Goal: Task Accomplishment & Management: Manage account settings

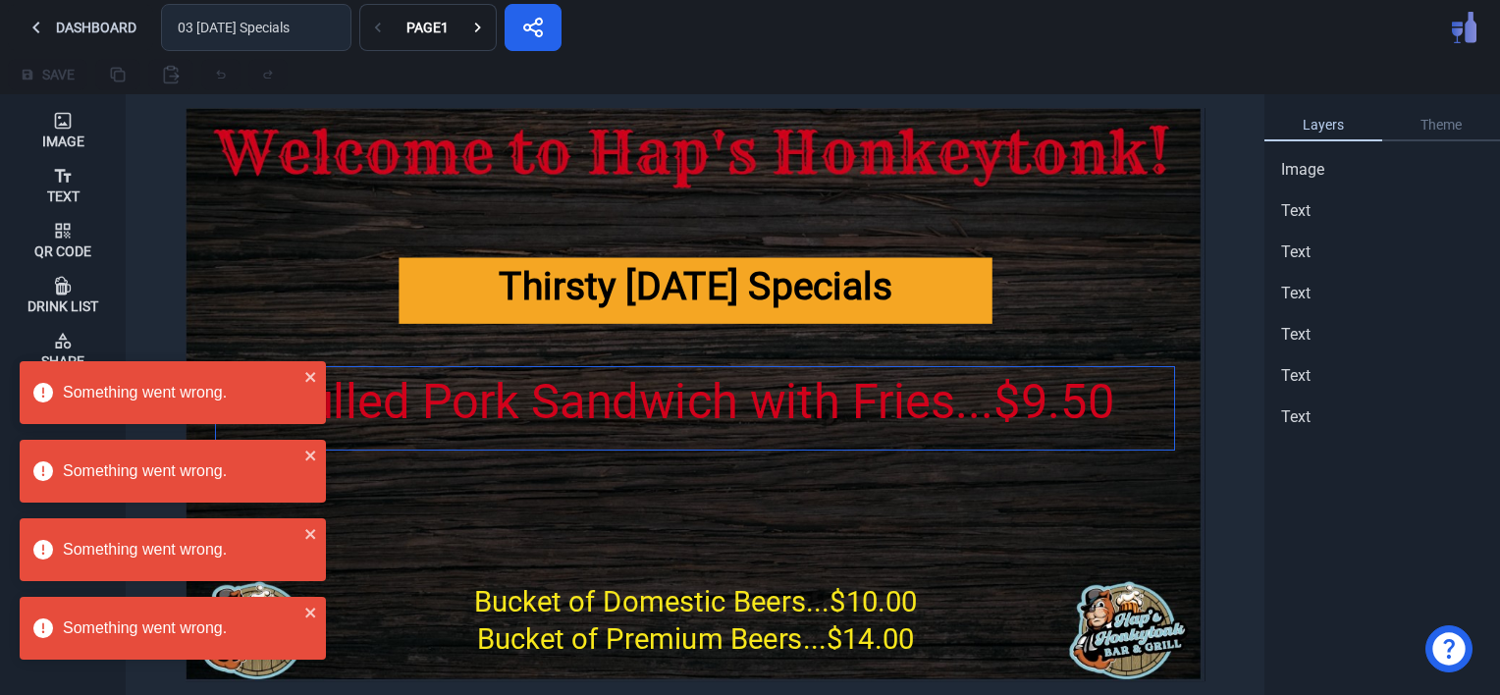
click at [660, 412] on div "Pulled Pork Sandwich with Fries...$9.50" at bounding box center [695, 403] width 958 height 72
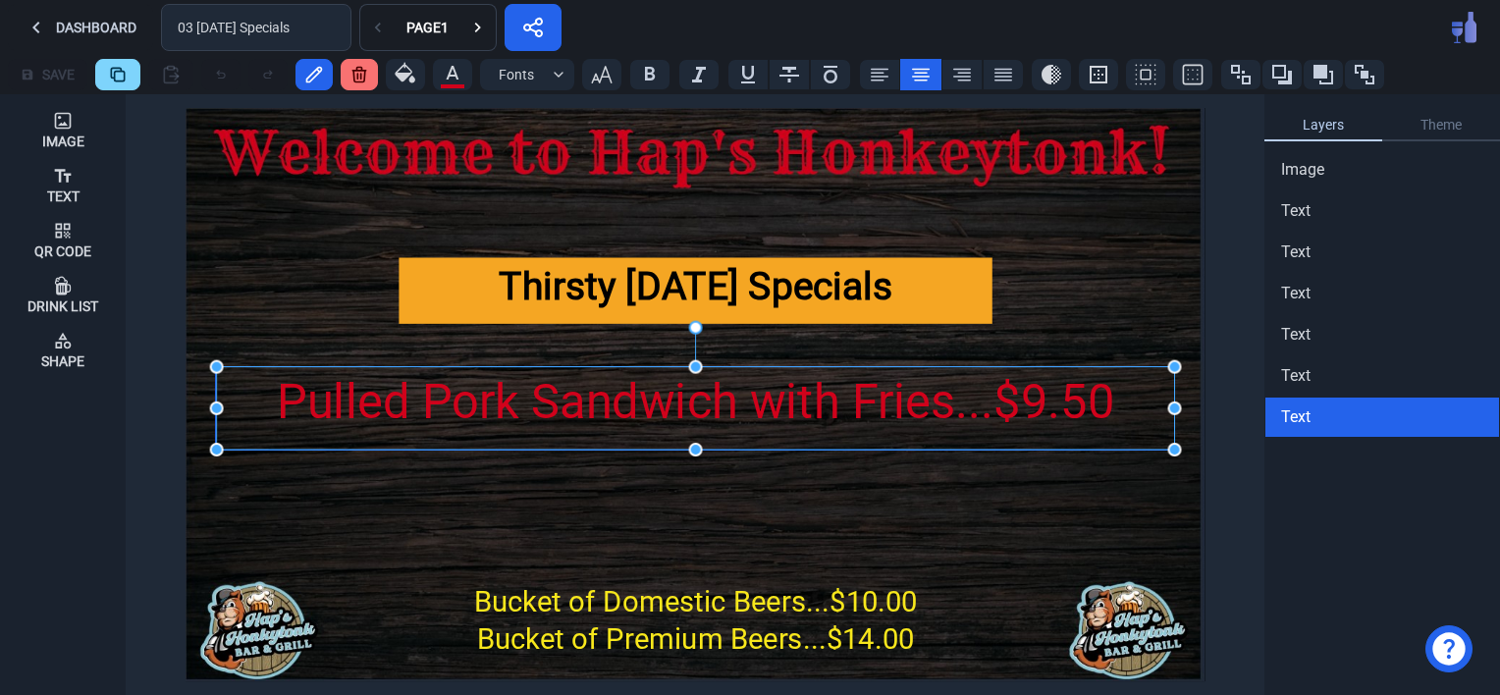
click at [660, 412] on div "Pulled Pork Sandwich with Fries...$9.50" at bounding box center [695, 403] width 958 height 72
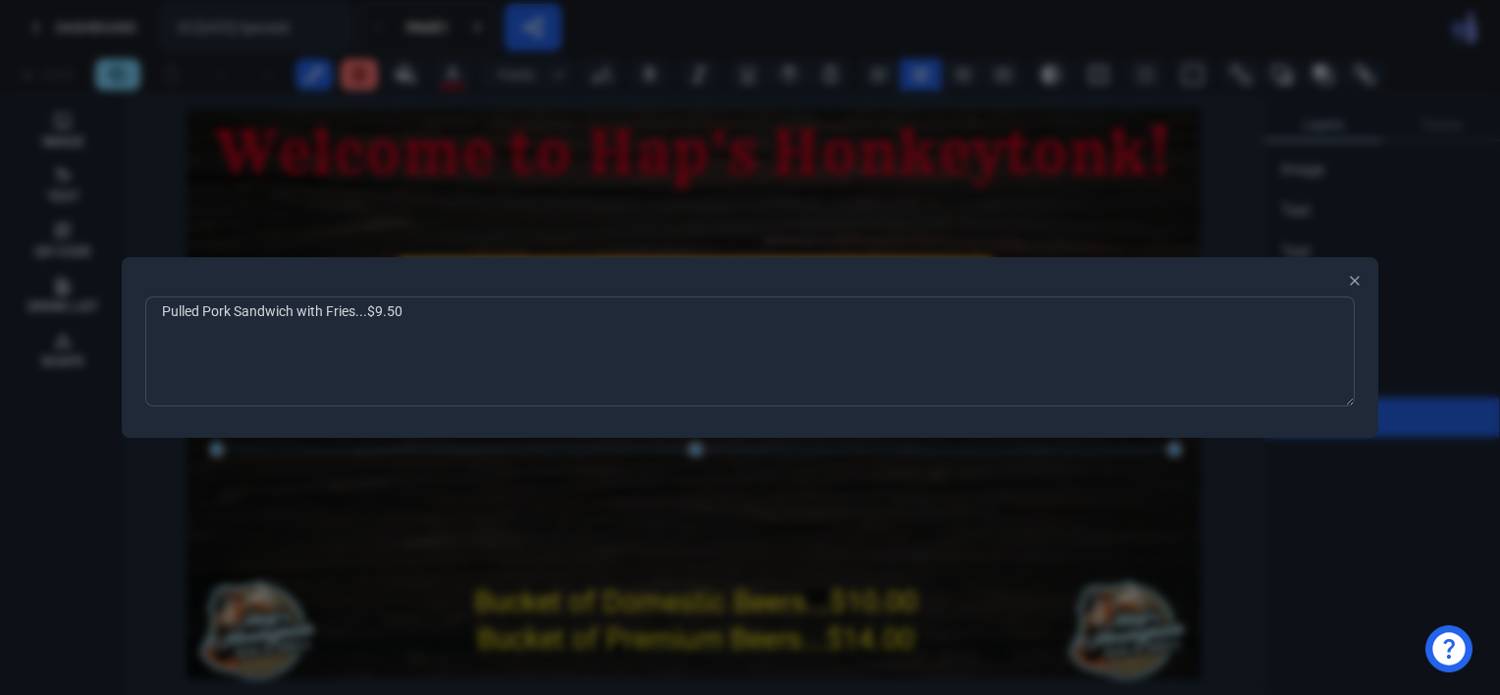
click at [414, 316] on textarea "Pulled Pork Sandwich with Fries...$9.50" at bounding box center [750, 351] width 1210 height 110
type textarea "P"
type textarea "Country Fried Steak with Mashed Potatoes, Gravy & Green Beans...$13.95"
click at [369, 500] on div at bounding box center [750, 347] width 1500 height 695
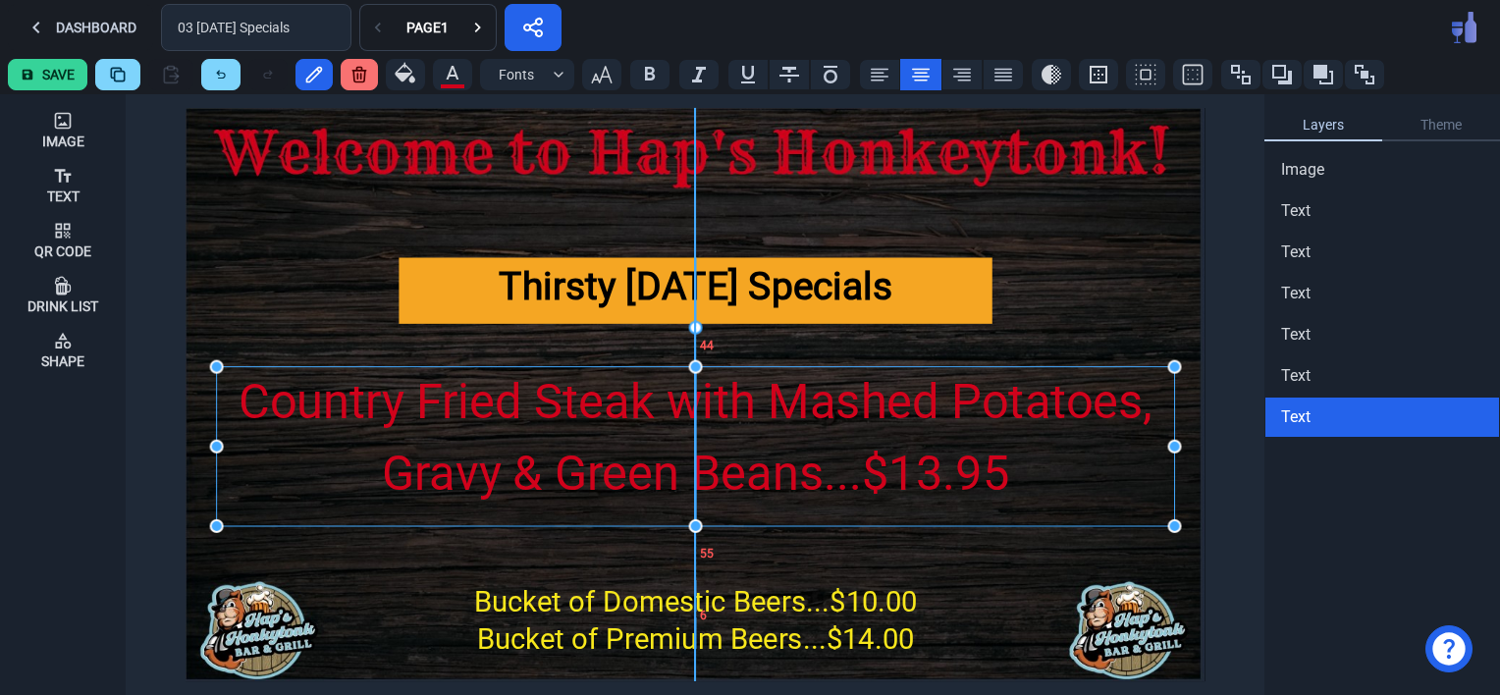
drag, startPoint x: 695, startPoint y: 451, endPoint x: 695, endPoint y: 527, distance: 76.6
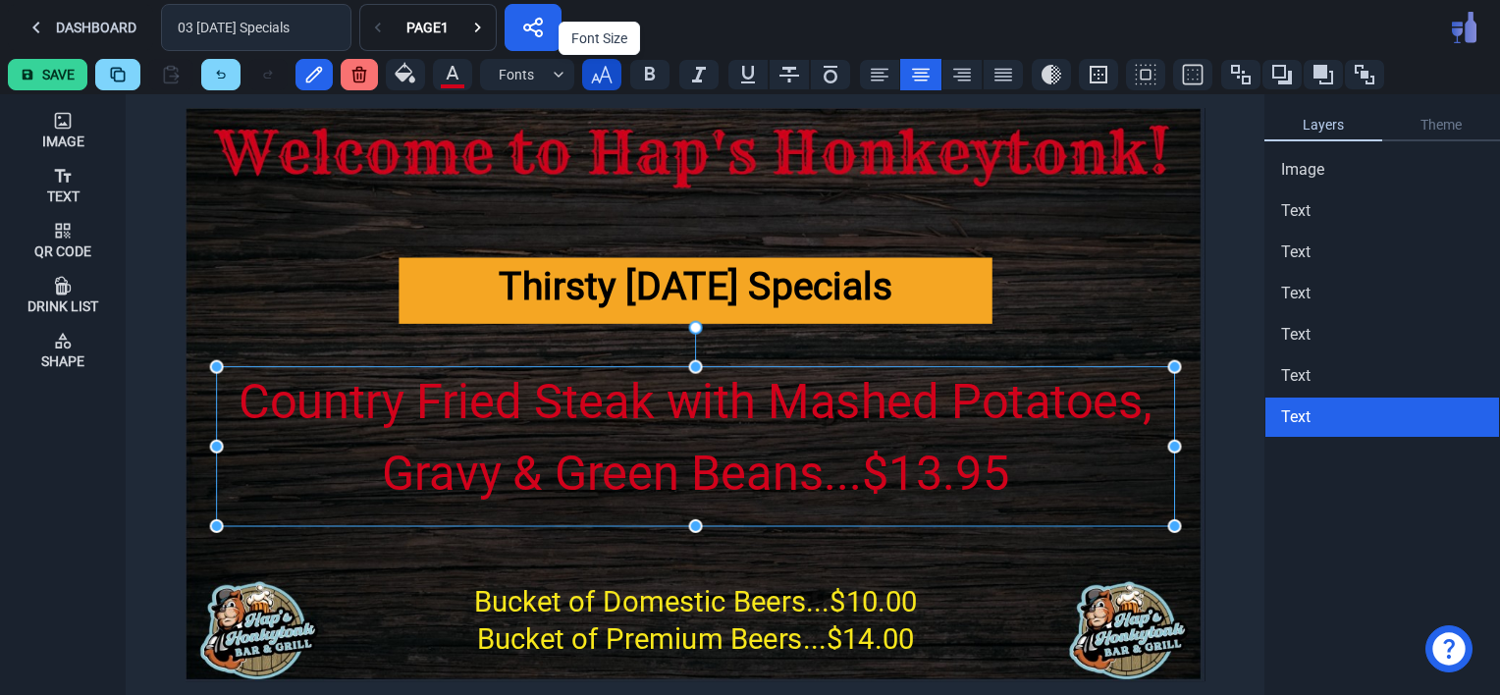
click at [601, 68] on icon "button" at bounding box center [602, 75] width 24 height 24
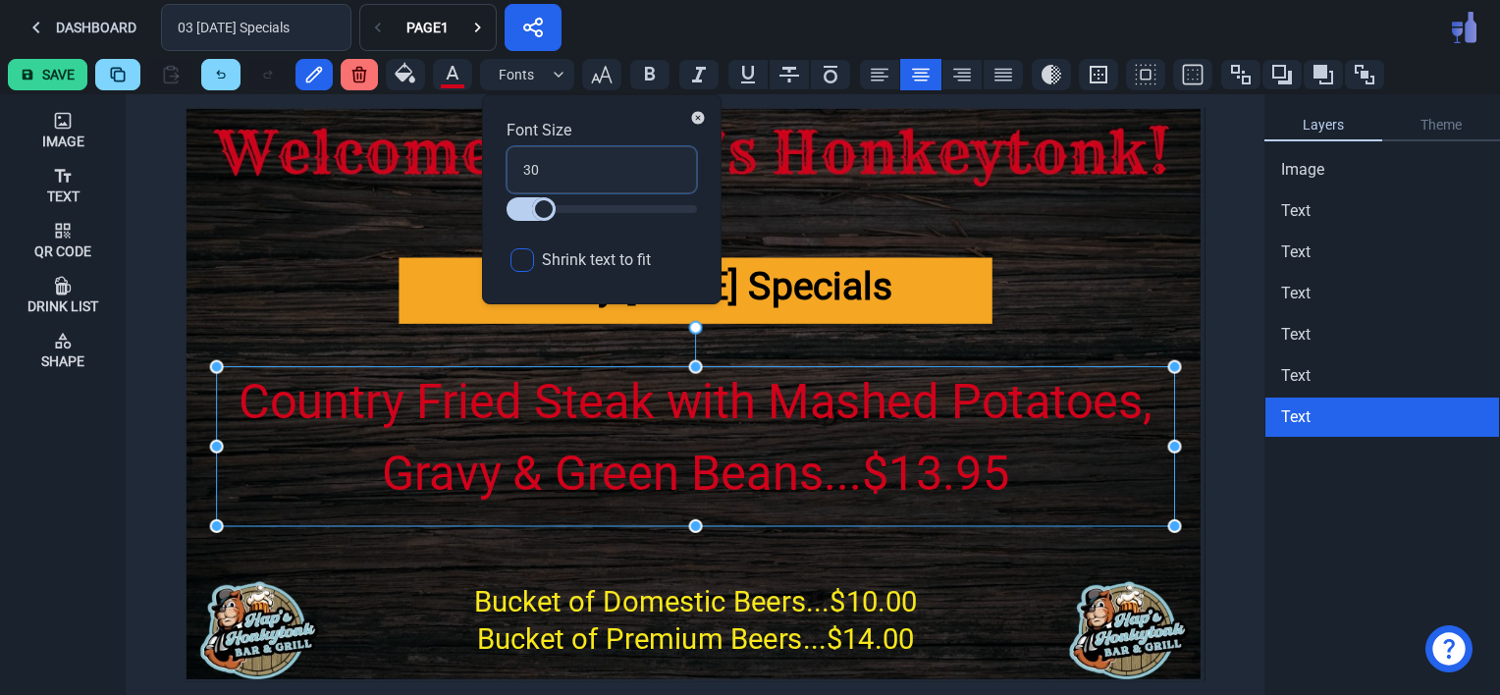
click at [554, 172] on input "30" at bounding box center [602, 169] width 190 height 47
type input "3"
type input "NaN"
type input "100"
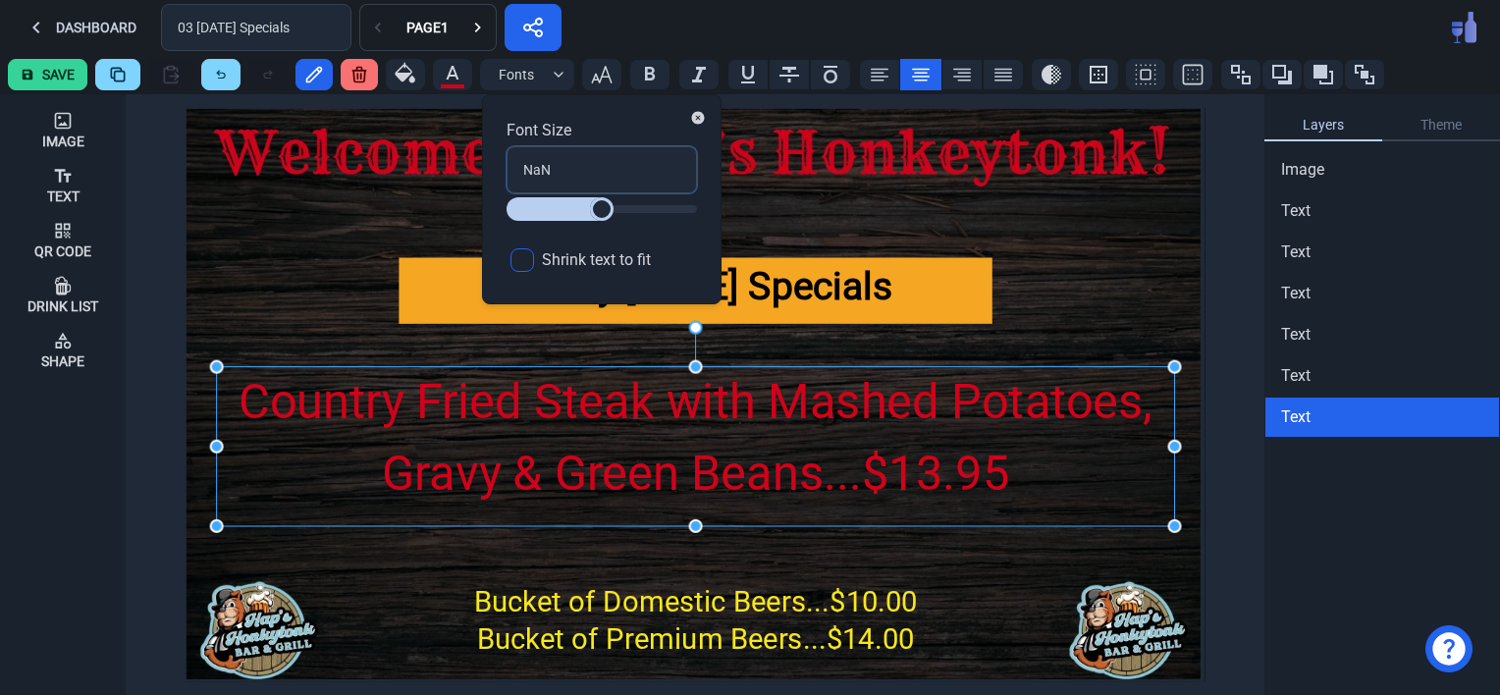
drag, startPoint x: 565, startPoint y: 169, endPoint x: 510, endPoint y: 168, distance: 55.0
click at [510, 168] on input "NaN" at bounding box center [602, 169] width 190 height 47
type input "2"
type input "28"
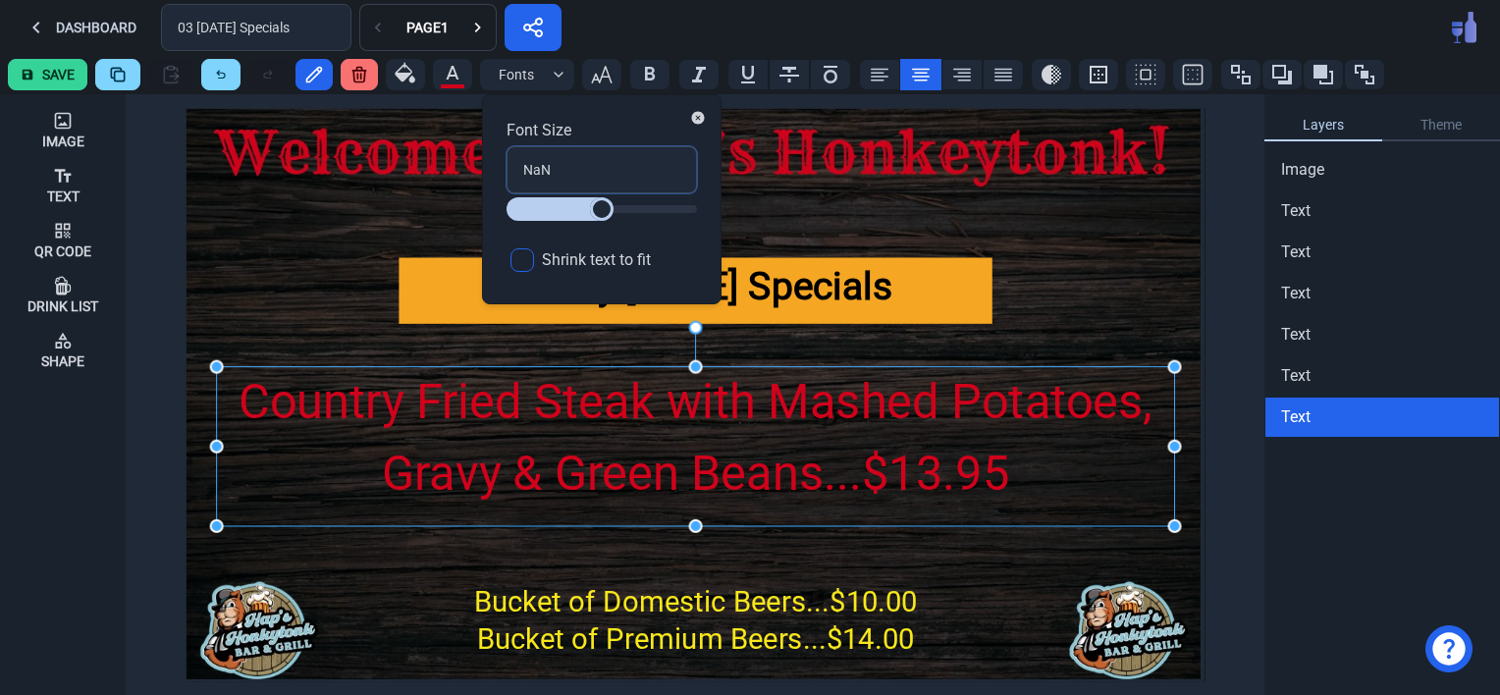
type input "28"
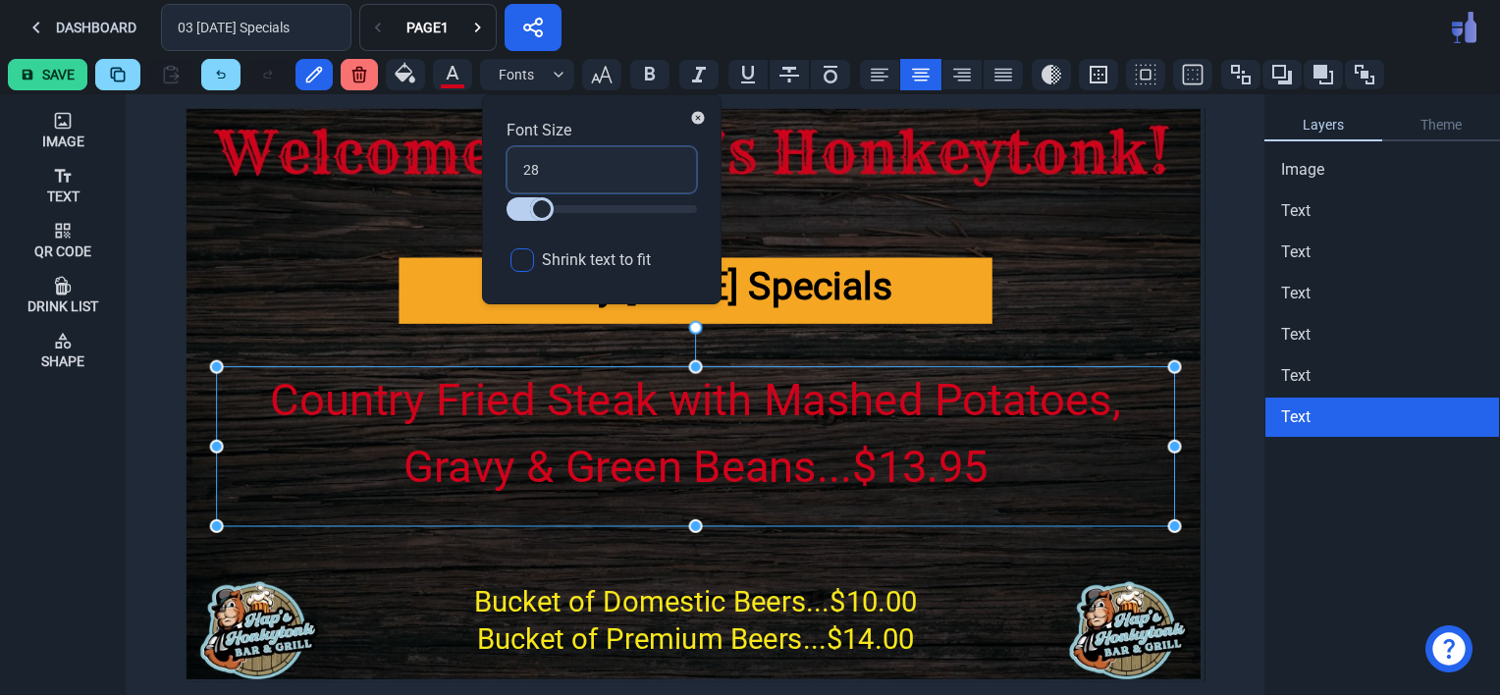
drag, startPoint x: 544, startPoint y: 172, endPoint x: 503, endPoint y: 162, distance: 42.4
click at [503, 162] on div "Font Size 28 Shrink text to fit" at bounding box center [602, 199] width 240 height 210
type input "3"
type input "36"
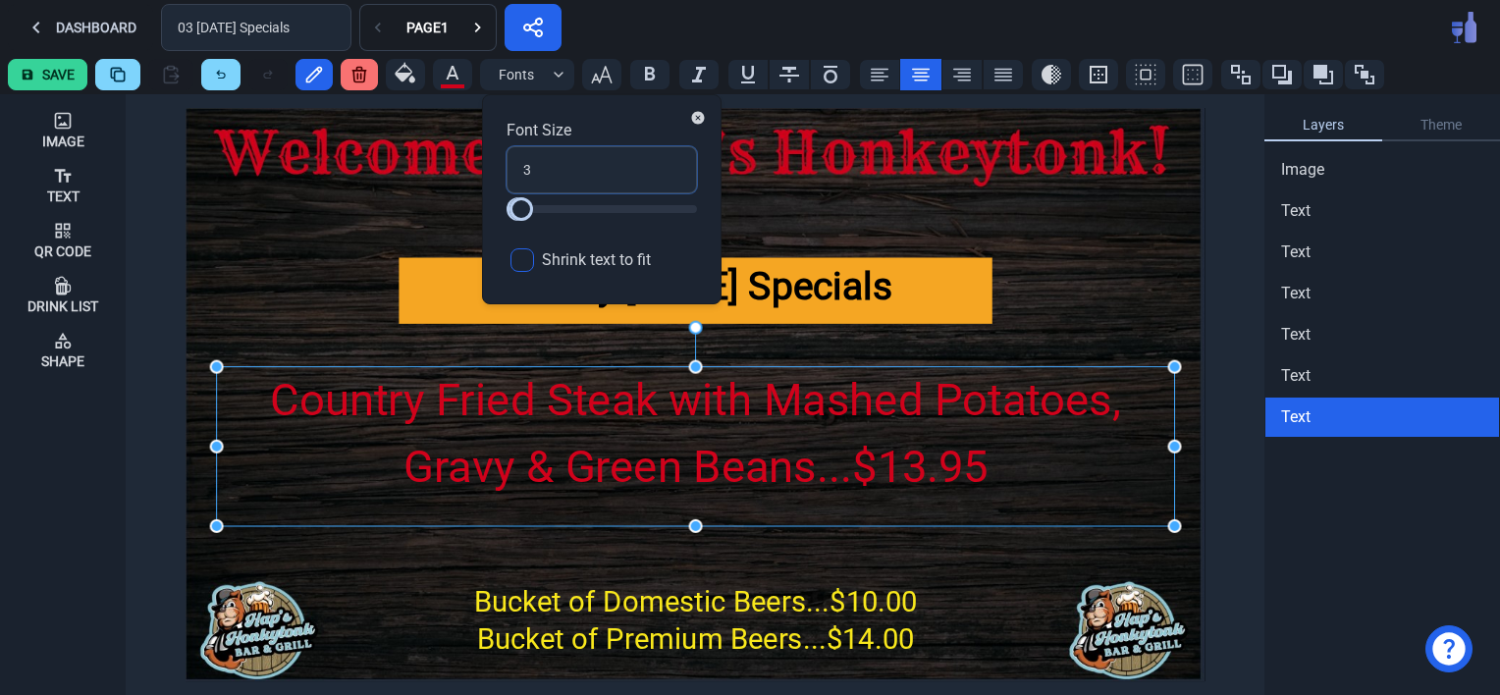
type input "36"
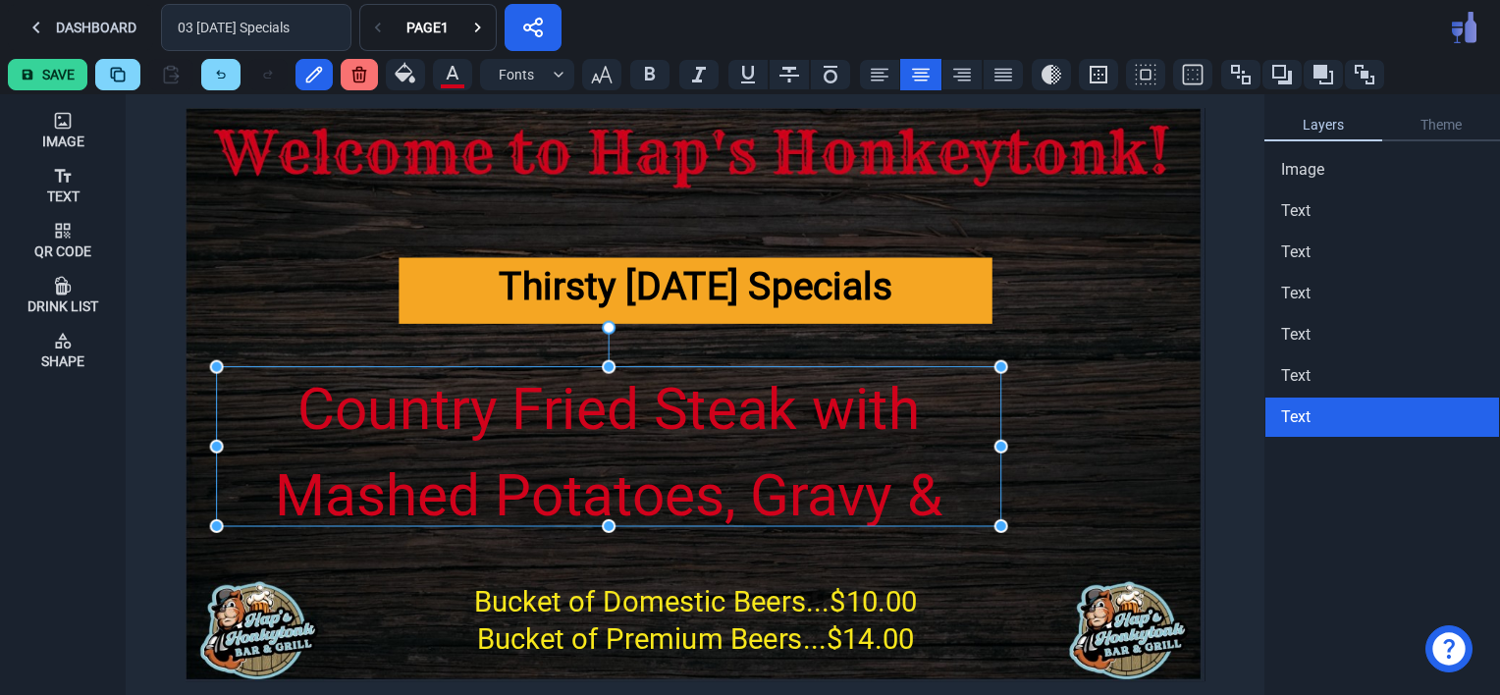
drag, startPoint x: 1178, startPoint y: 449, endPoint x: 1004, endPoint y: 453, distance: 173.8
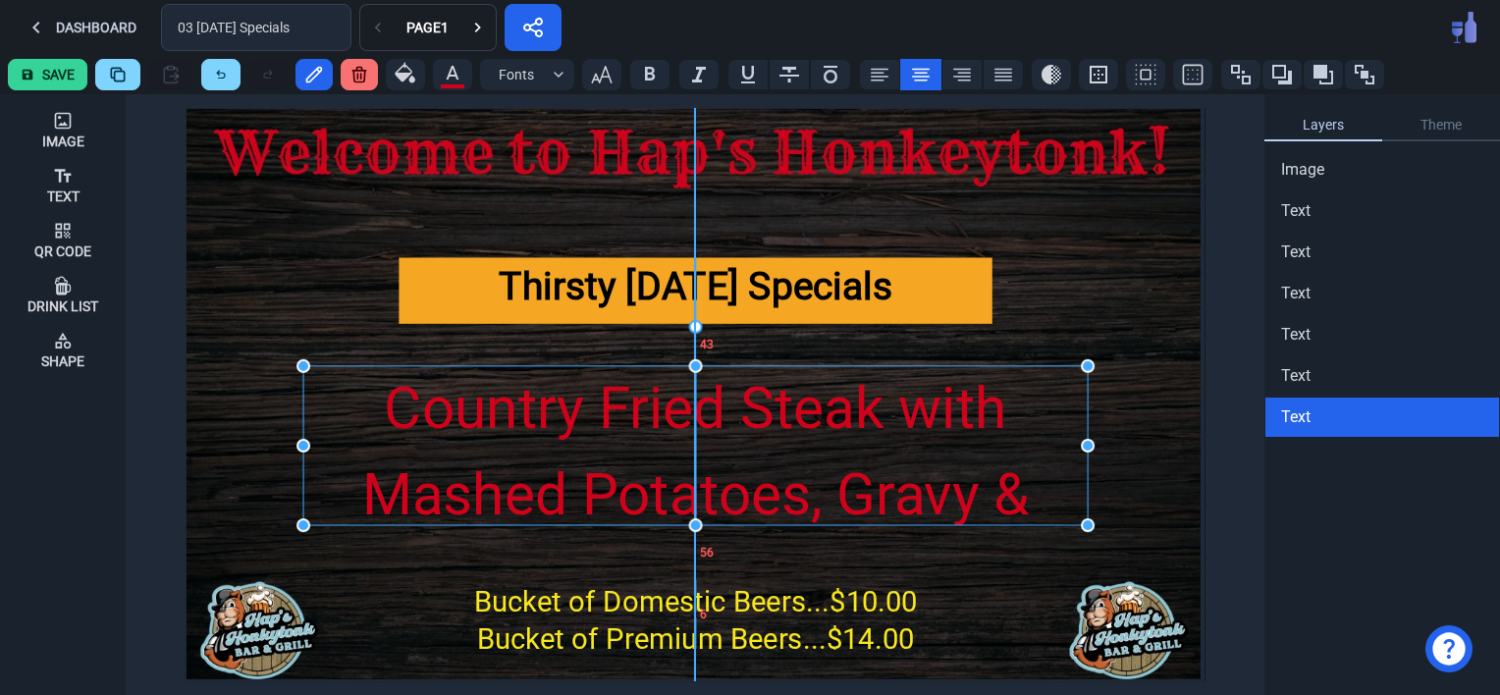
drag, startPoint x: 583, startPoint y: 412, endPoint x: 674, endPoint y: 411, distance: 90.3
click at [674, 411] on div "Country Fried Steak with Mashed Potatoes, Gravy & Green Beans...$13.95" at bounding box center [695, 495] width 784 height 258
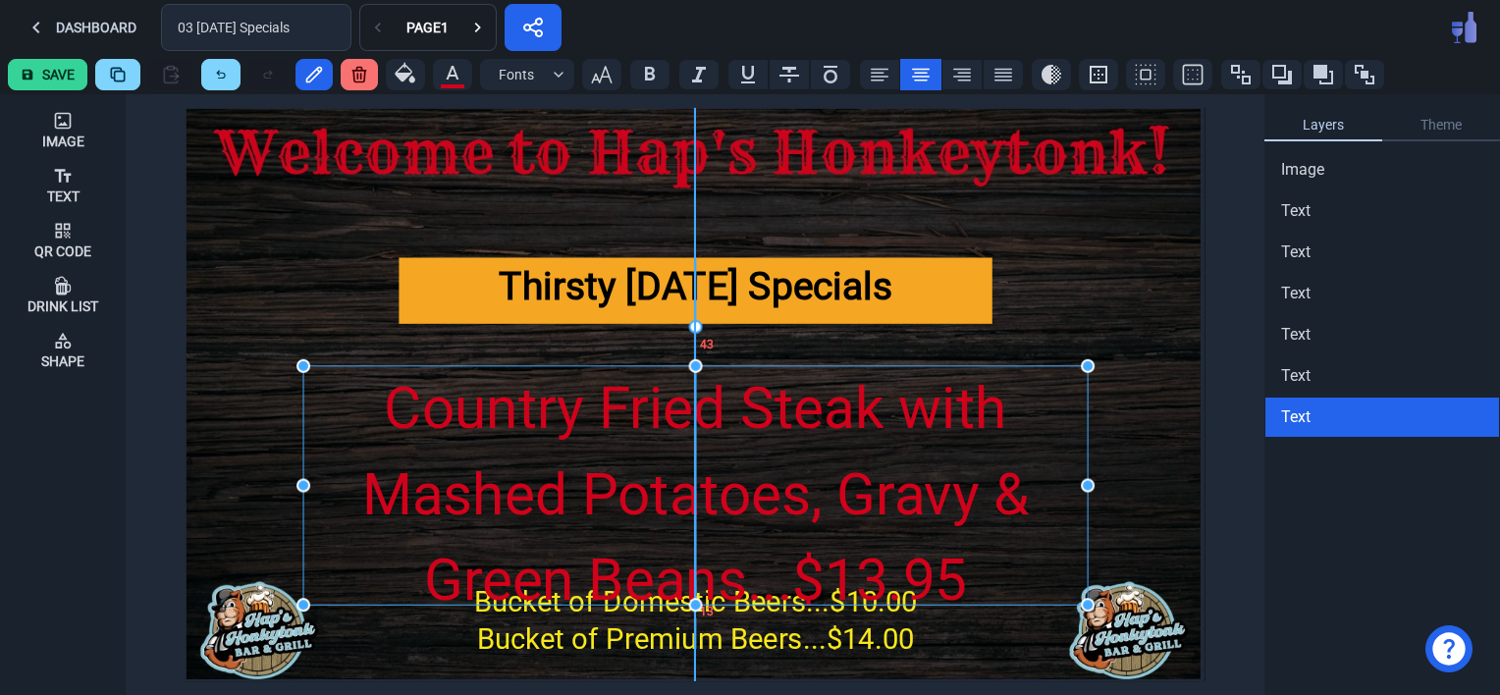
drag, startPoint x: 694, startPoint y: 525, endPoint x: 695, endPoint y: 605, distance: 79.5
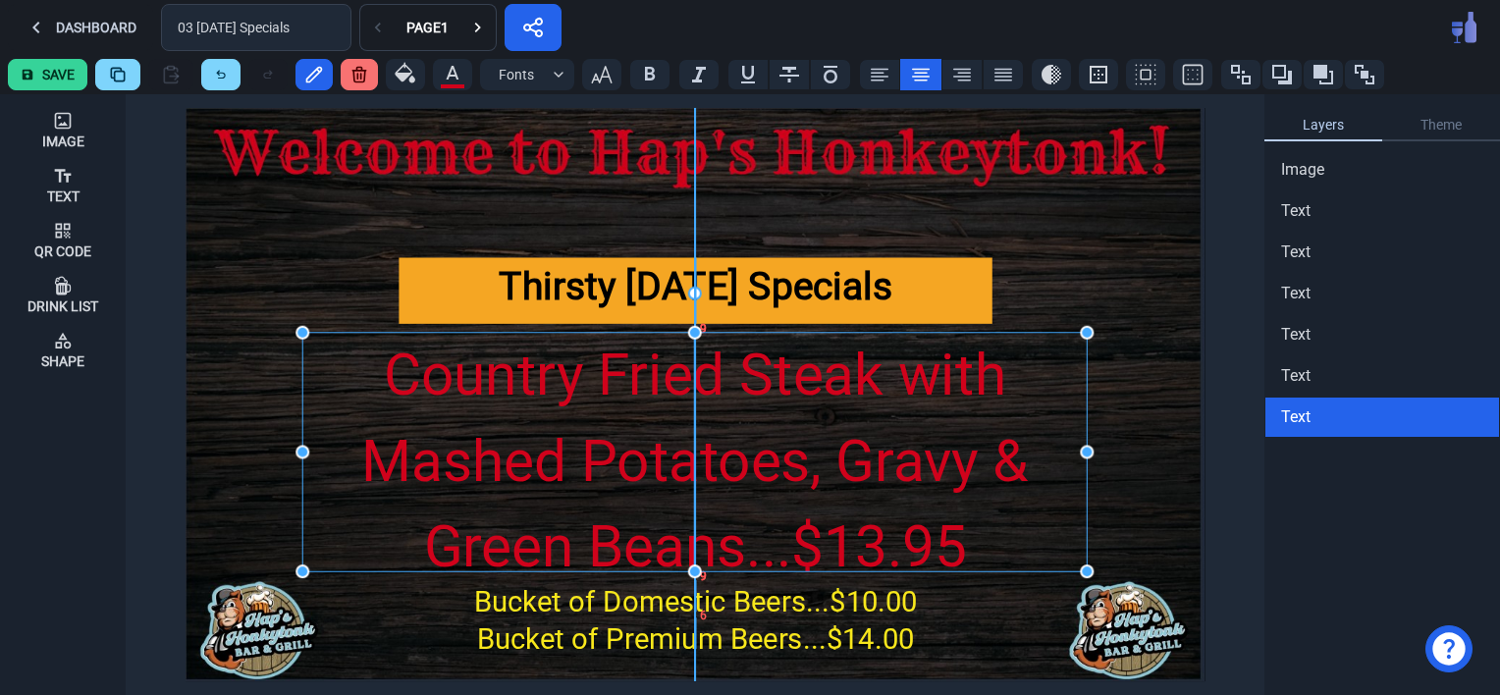
drag, startPoint x: 689, startPoint y: 425, endPoint x: 685, endPoint y: 392, distance: 33.6
click at [685, 392] on div "Country Fried Steak with Mashed Potatoes, Gravy & Green Beans...$13.95" at bounding box center [694, 462] width 784 height 258
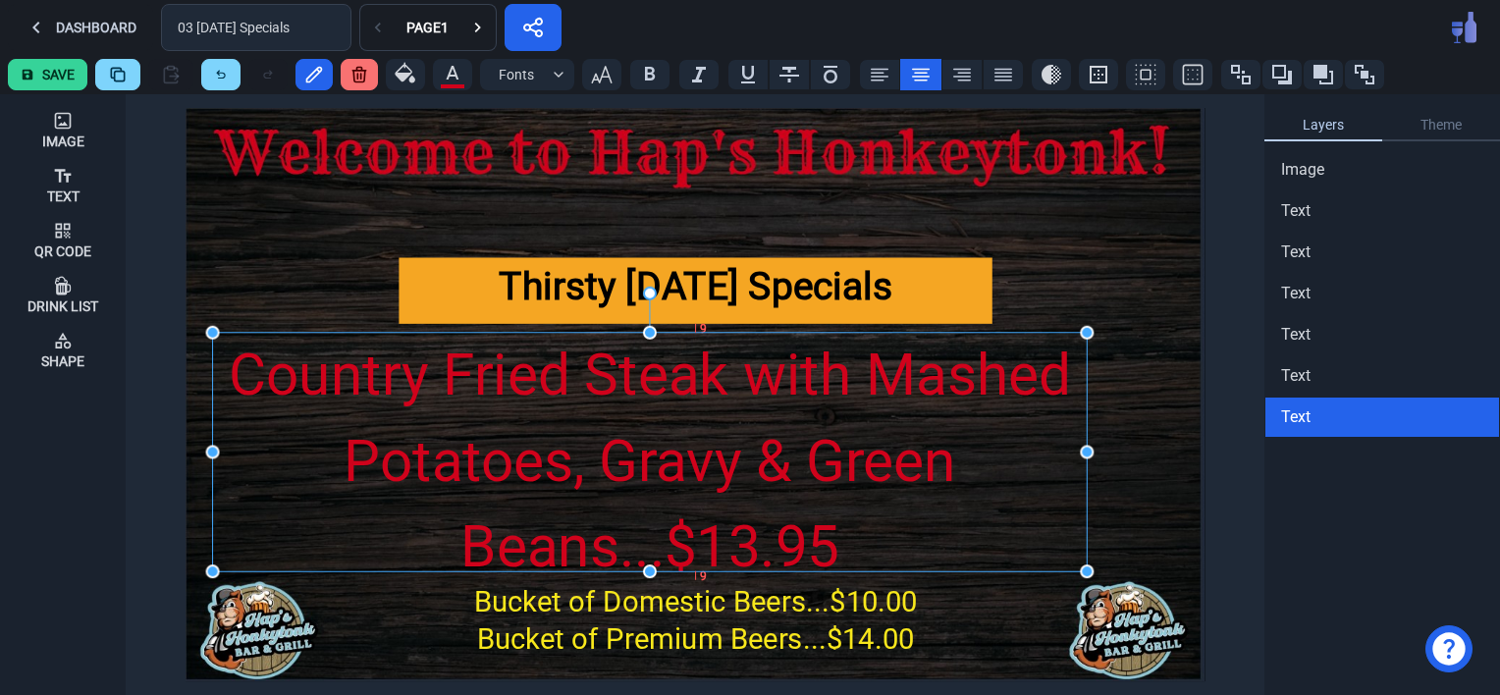
drag, startPoint x: 302, startPoint y: 453, endPoint x: 212, endPoint y: 452, distance: 90.3
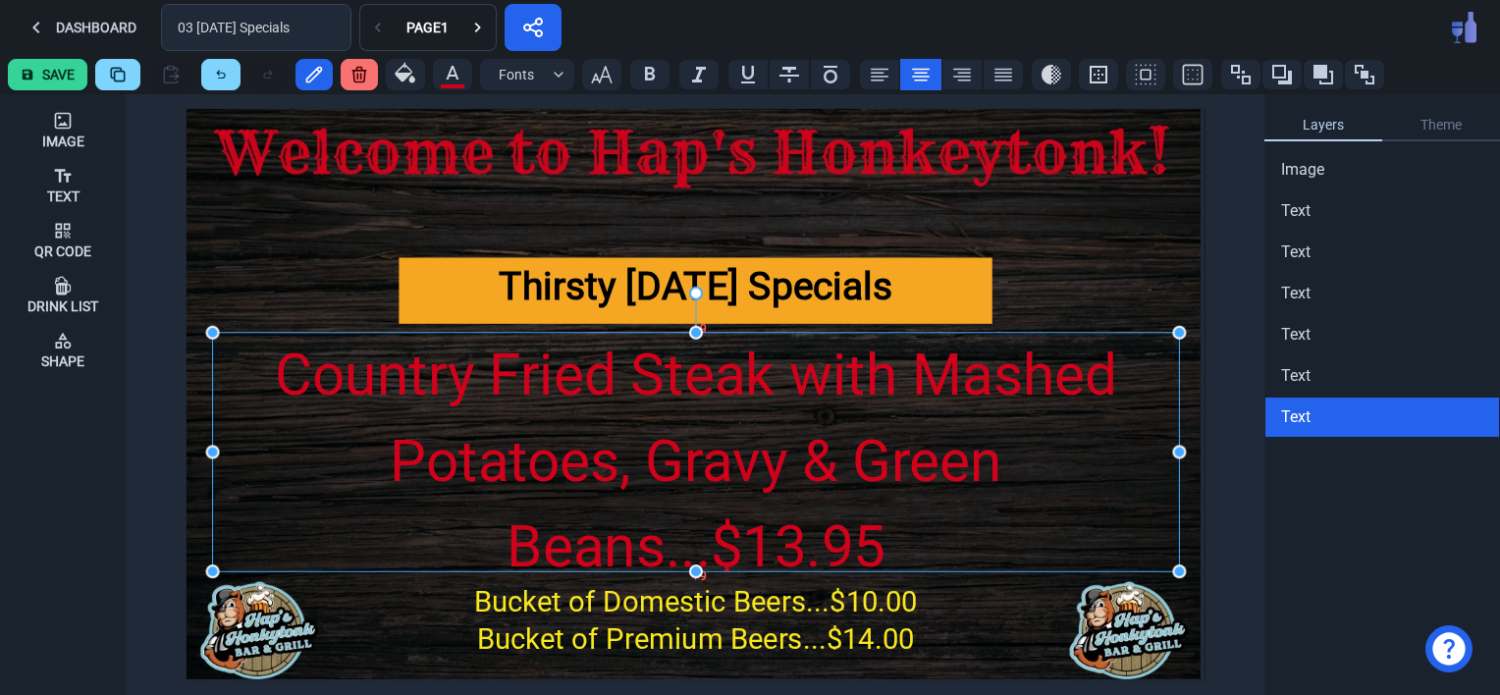
drag, startPoint x: 1088, startPoint y: 456, endPoint x: 1180, endPoint y: 449, distance: 92.5
click at [602, 80] on icon "button" at bounding box center [602, 75] width 24 height 24
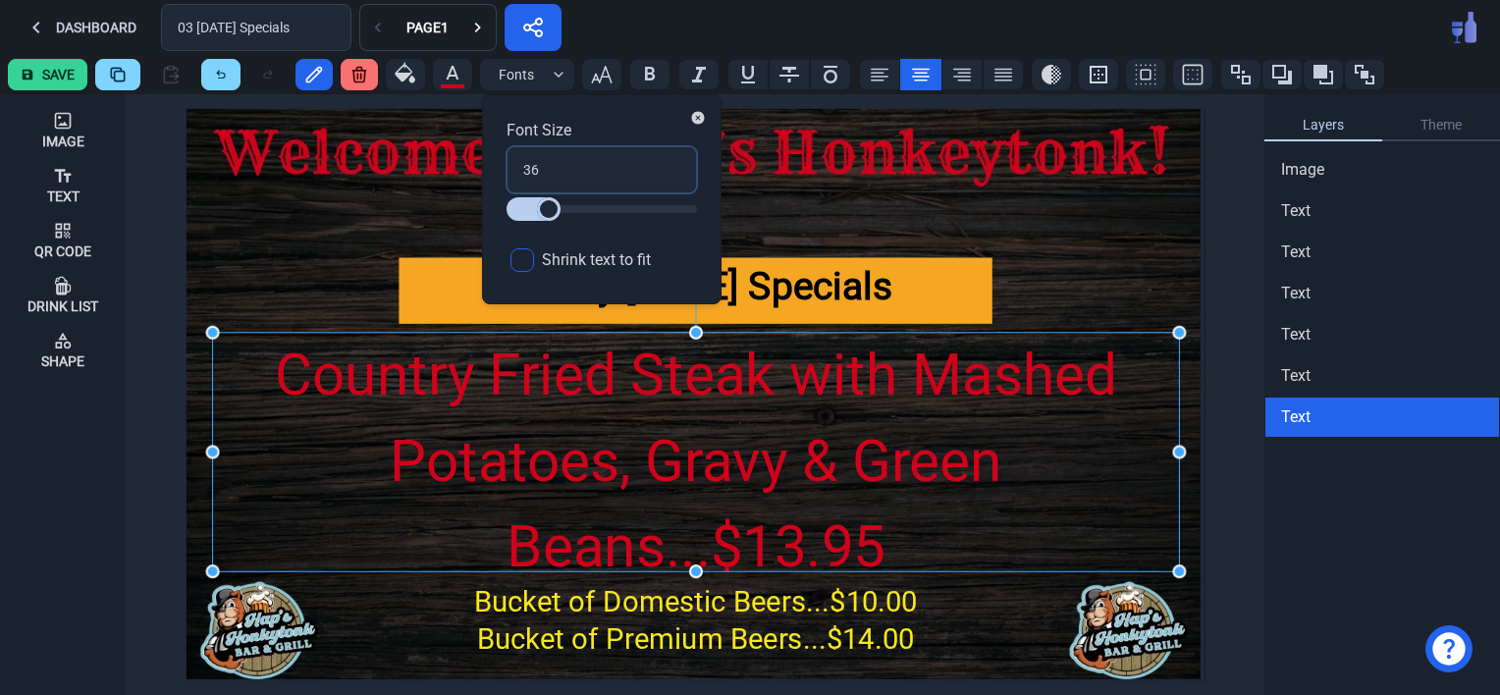
click at [543, 176] on input "36" at bounding box center [602, 169] width 190 height 47
type input "3"
type input "30"
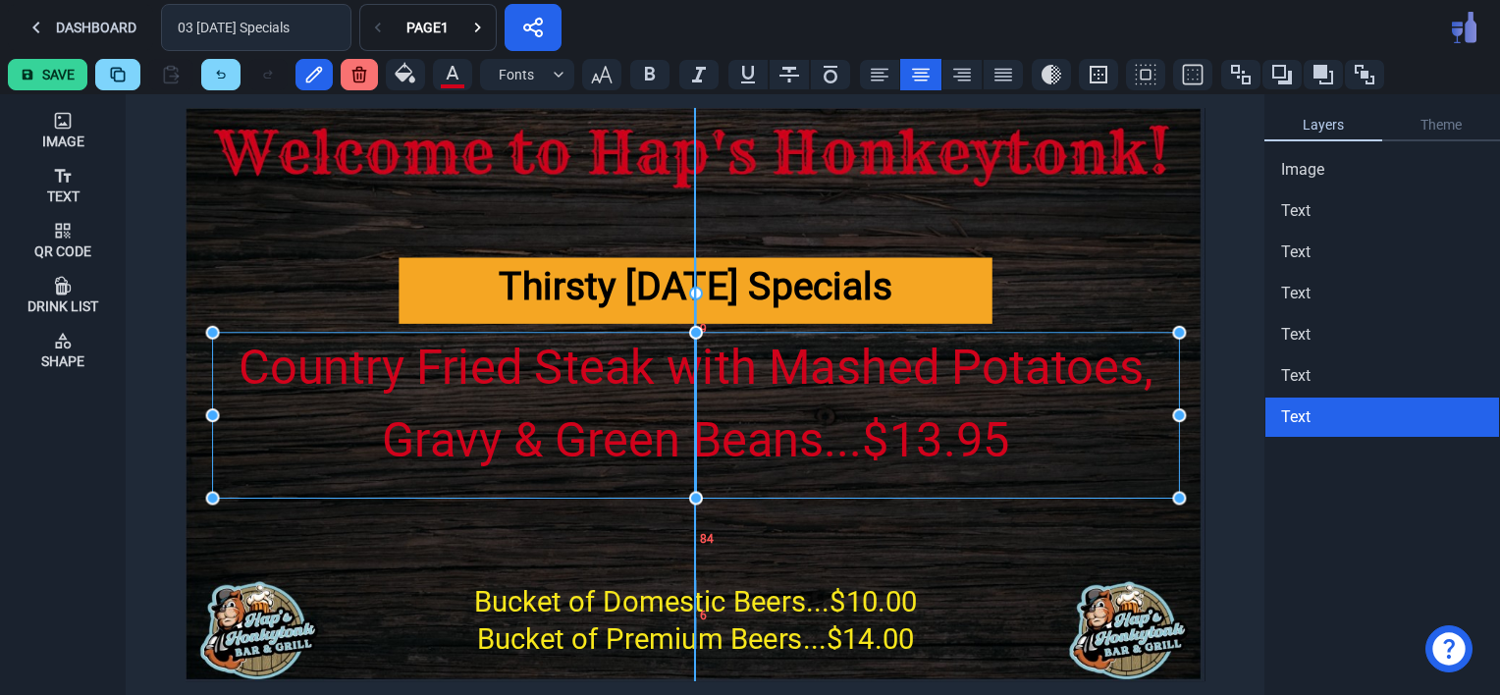
drag, startPoint x: 696, startPoint y: 572, endPoint x: 703, endPoint y: 499, distance: 74.0
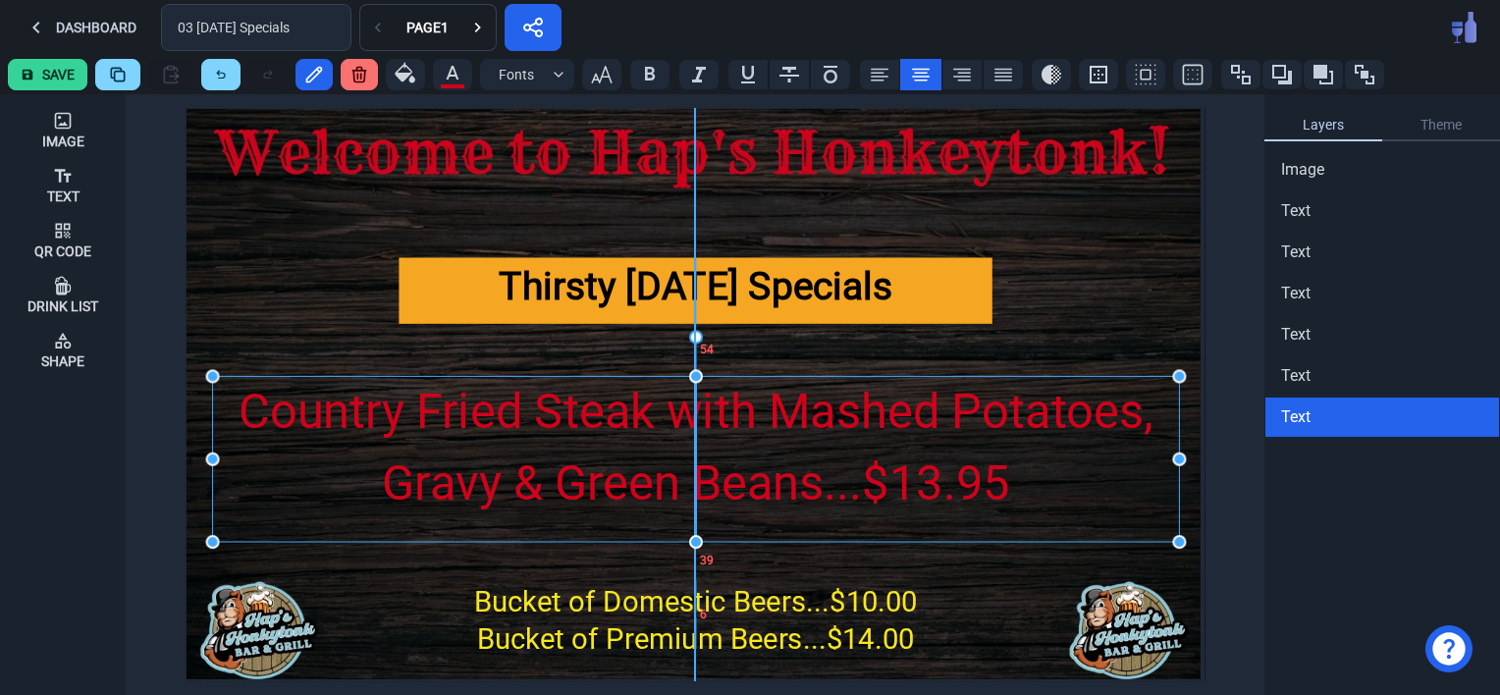
drag, startPoint x: 609, startPoint y: 368, endPoint x: 609, endPoint y: 412, distance: 44.2
click at [609, 412] on div "Country Fried Steak with Mashed Potatoes, Gravy & Green Beans...$13.95" at bounding box center [695, 447] width 967 height 143
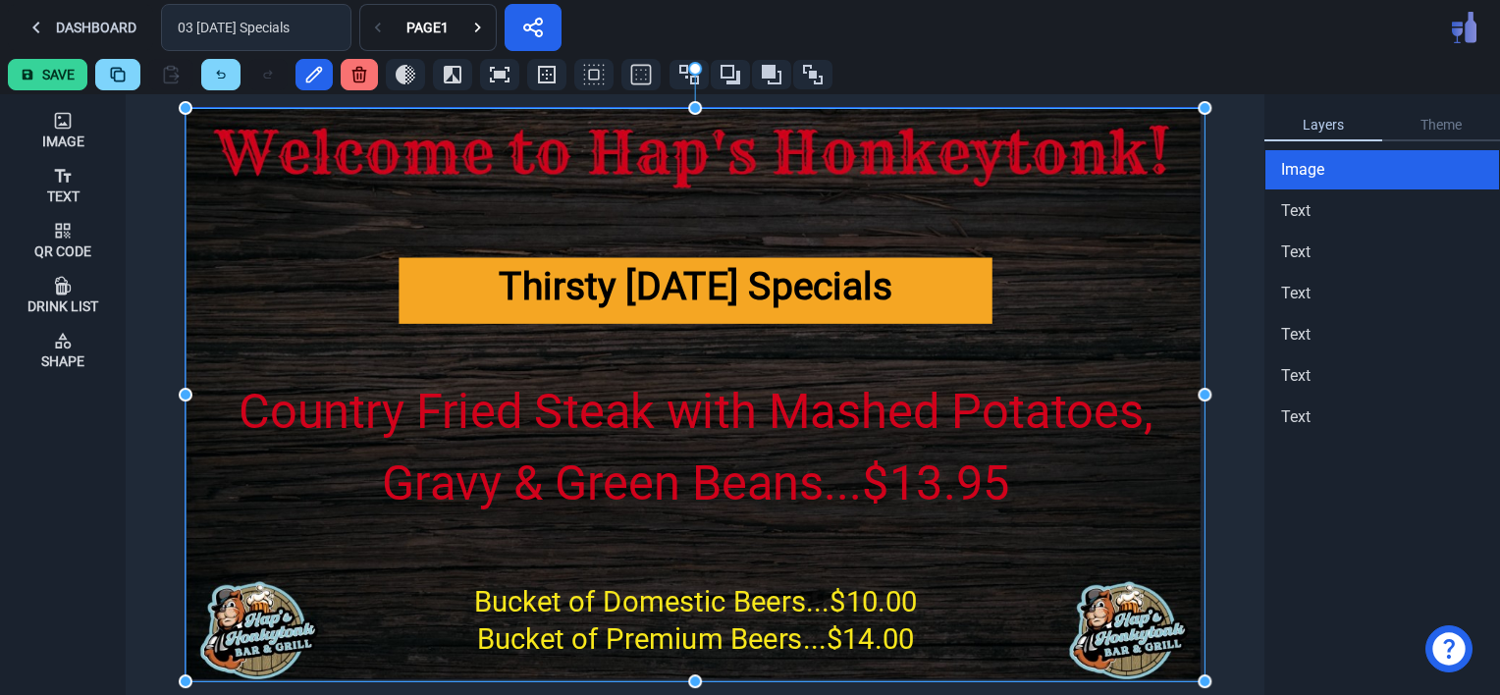
click at [300, 269] on img at bounding box center [695, 394] width 1019 height 573
click at [478, 35] on icon at bounding box center [478, 28] width 20 height 20
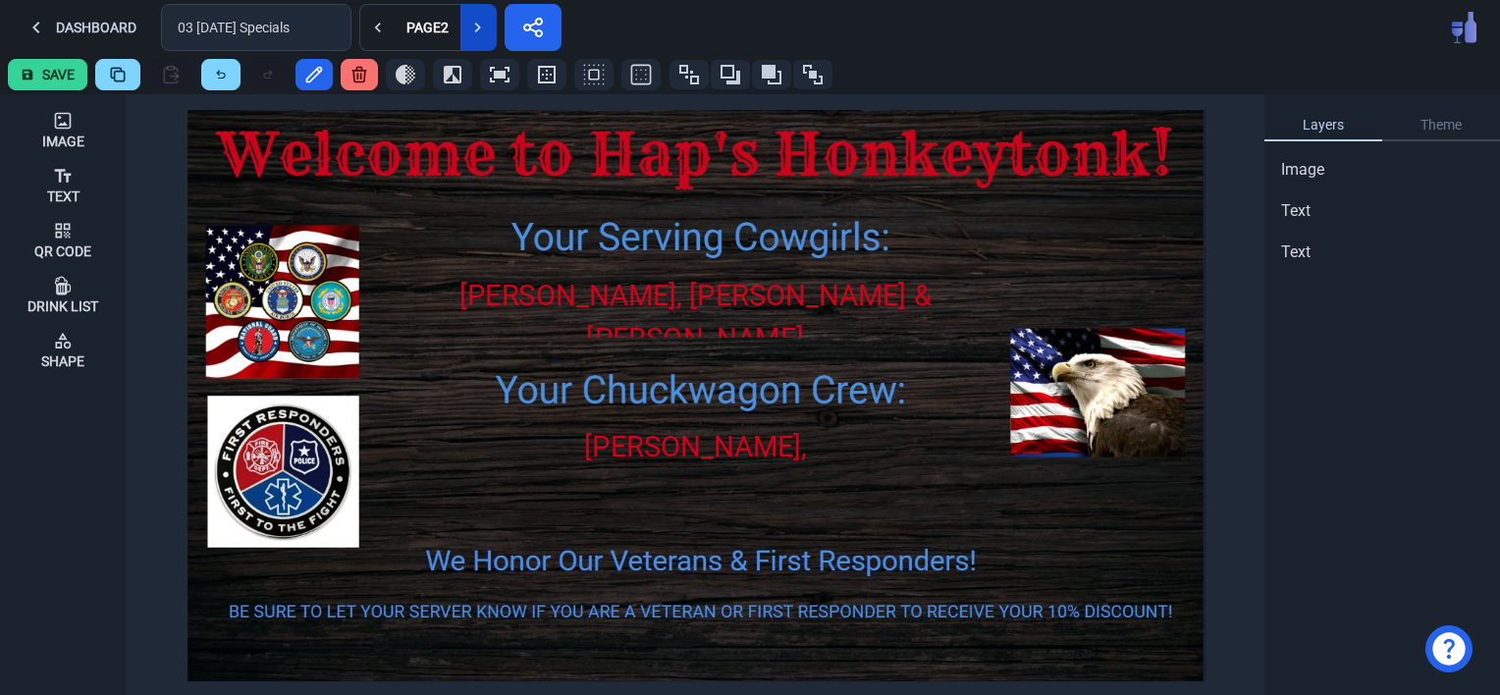
click at [476, 44] on button at bounding box center [478, 27] width 36 height 47
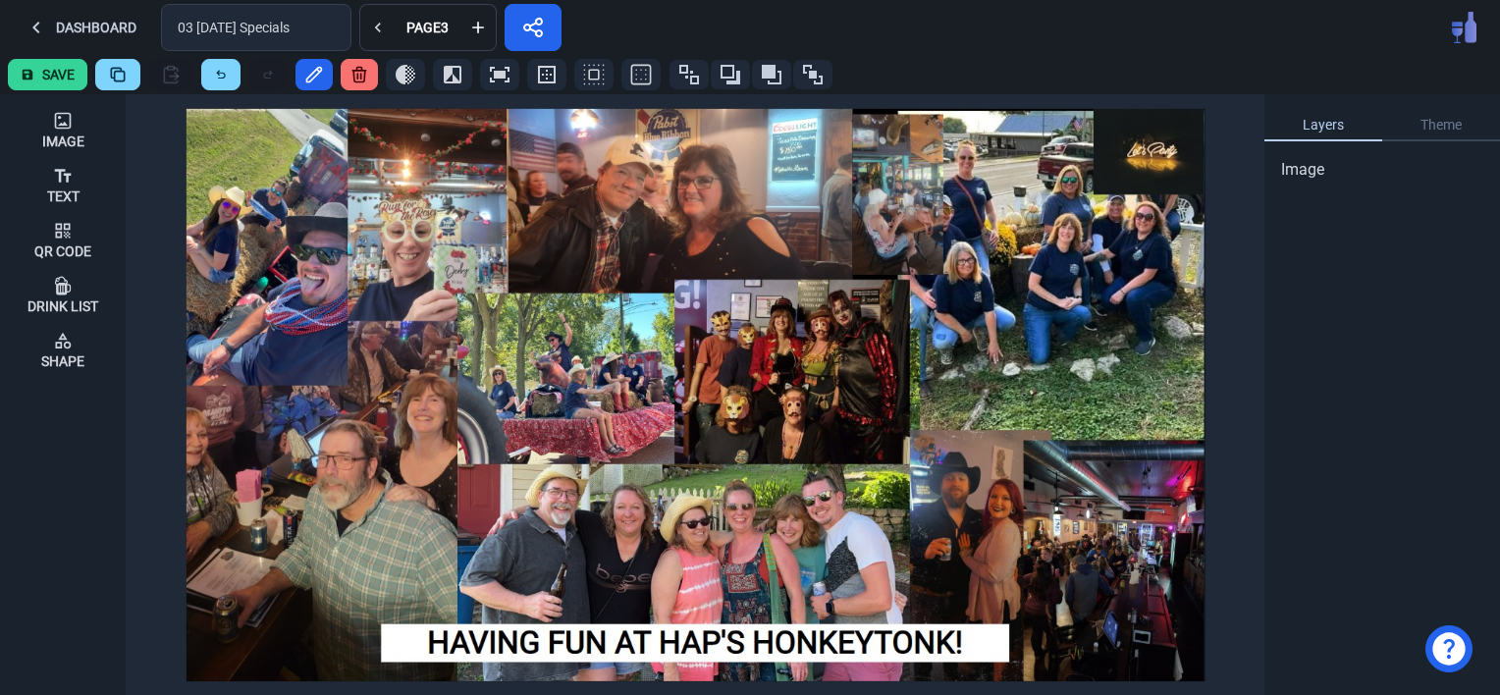
click at [51, 70] on button "Save" at bounding box center [48, 74] width 80 height 31
click at [76, 27] on button "Dashboard" at bounding box center [80, 27] width 145 height 47
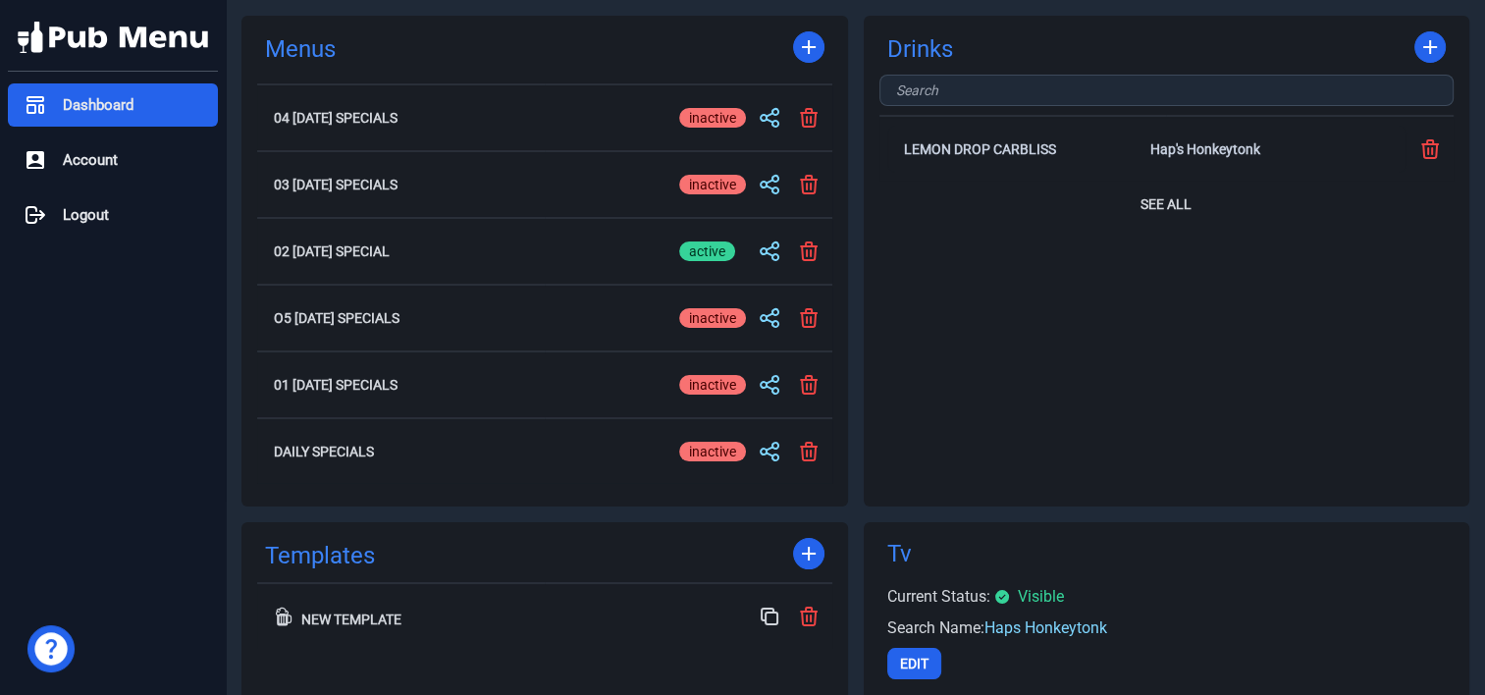
click at [703, 186] on div "active" at bounding box center [707, 185] width 56 height 20
click at [703, 186] on input "active inactive" at bounding box center [712, 185] width 67 height 24
checkbox input "true"
click at [723, 252] on div "inactive" at bounding box center [712, 252] width 67 height 20
click at [723, 252] on input "active inactive" at bounding box center [712, 252] width 67 height 24
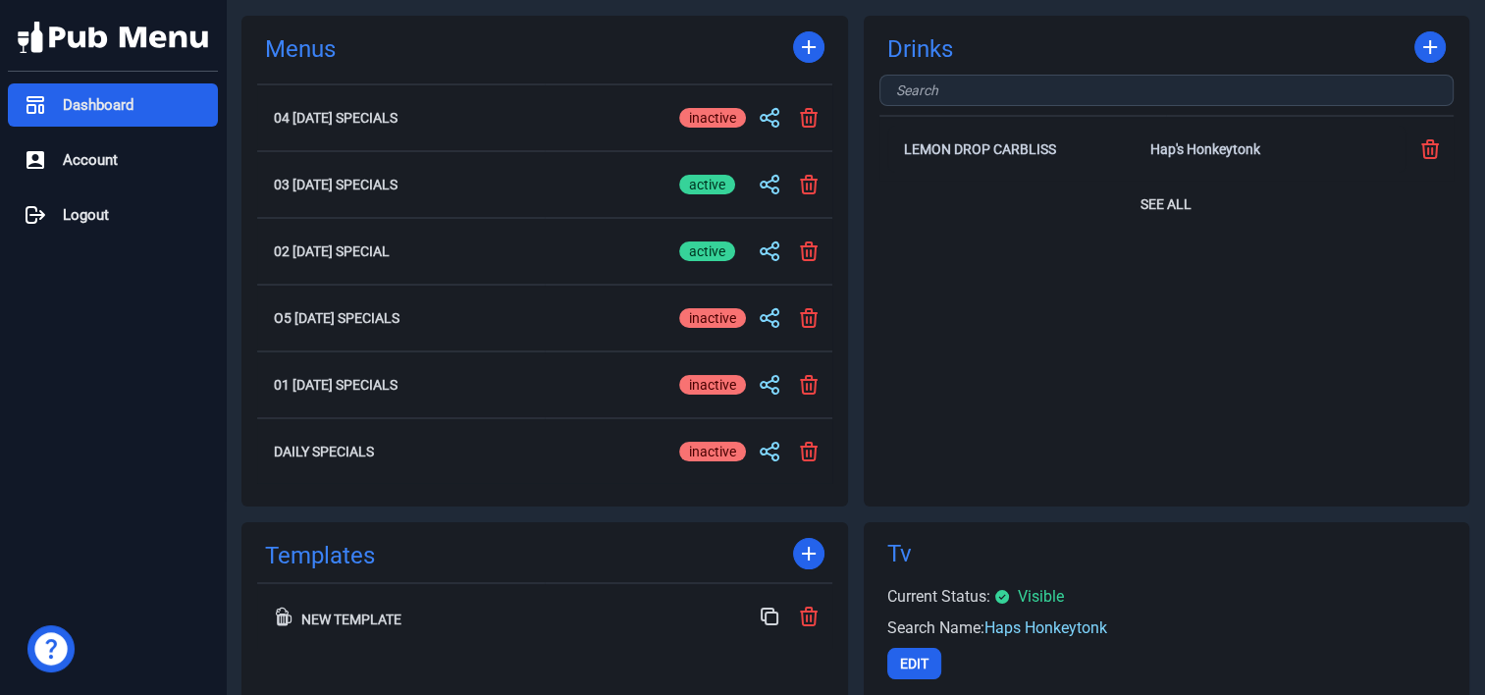
checkbox input "false"
